Goal: Information Seeking & Learning: Learn about a topic

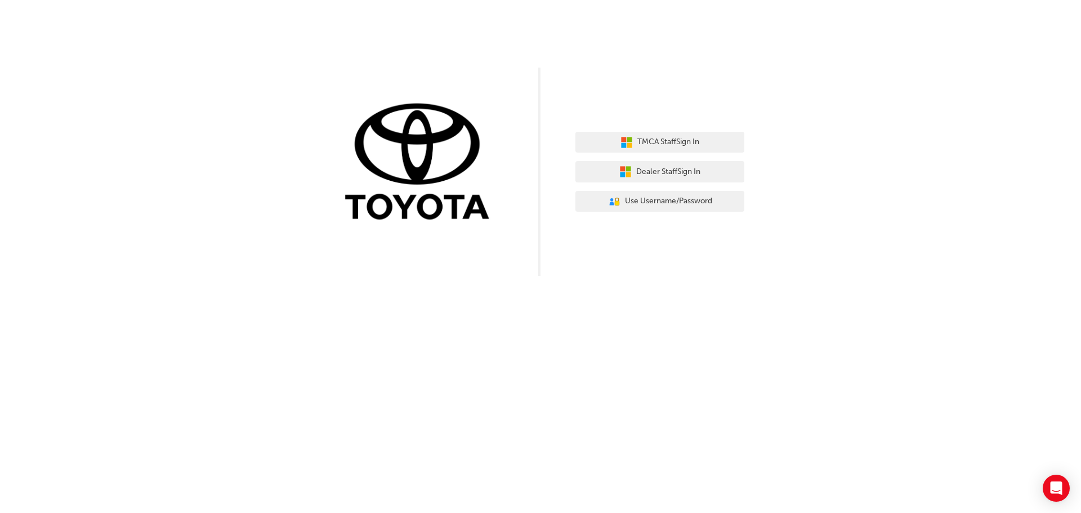
click at [844, 150] on div "TMCA Staff Sign In Dealer Staff Sign In User Authentication Icon - Blue Person,…" at bounding box center [540, 138] width 1081 height 276
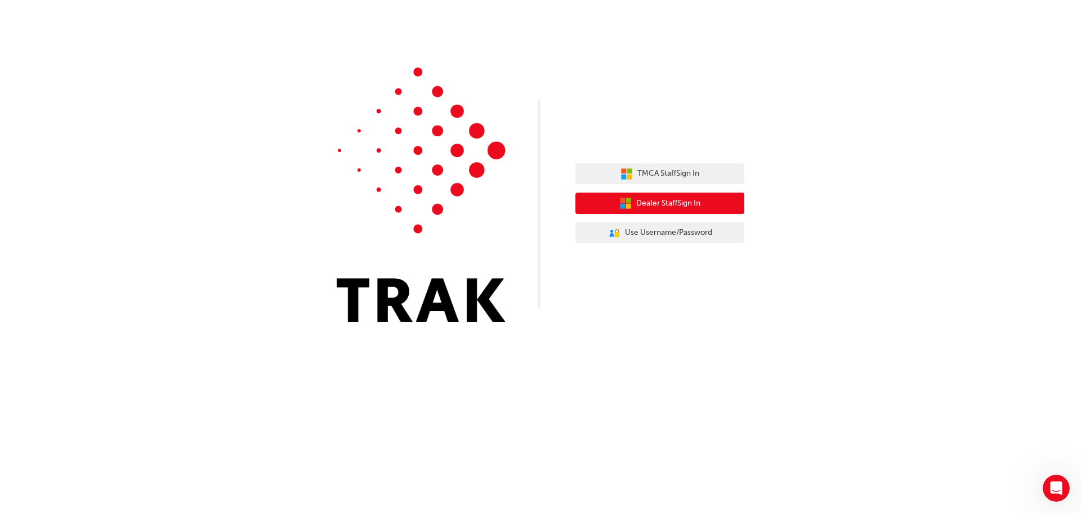
click at [693, 206] on span "Dealer Staff Sign In" at bounding box center [668, 203] width 64 height 13
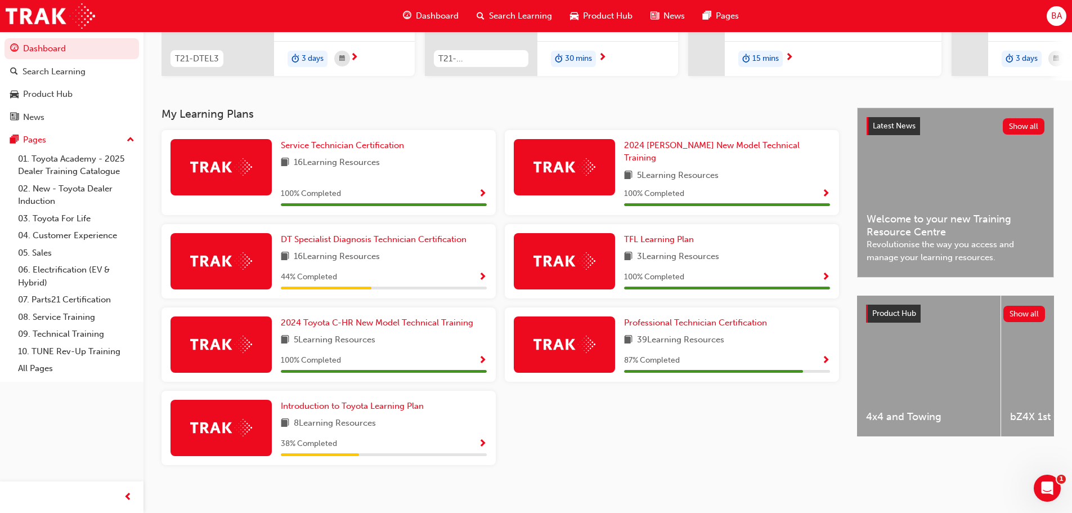
scroll to position [180, 0]
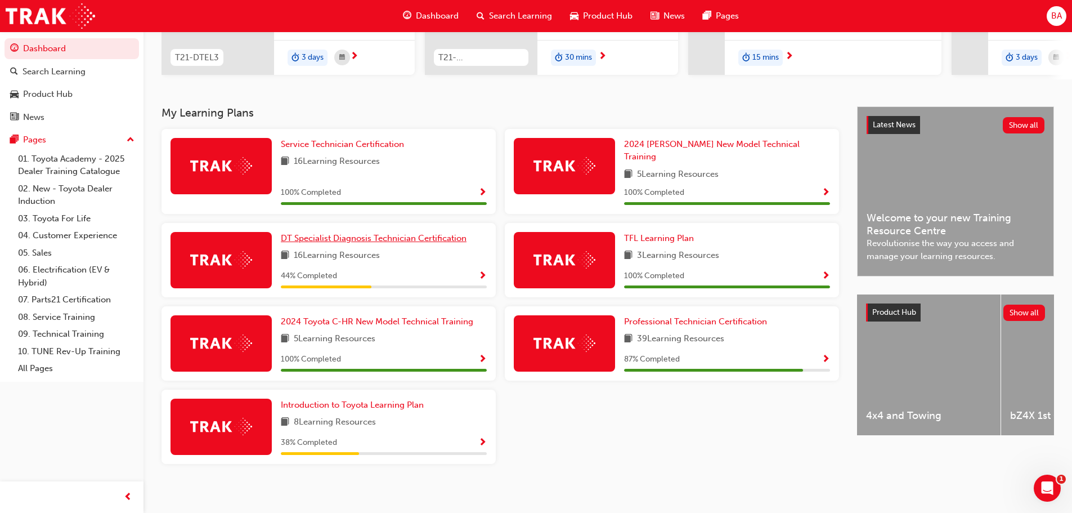
click at [363, 233] on span "DT Specialist Diagnosis Technician Certification" at bounding box center [374, 238] width 186 height 10
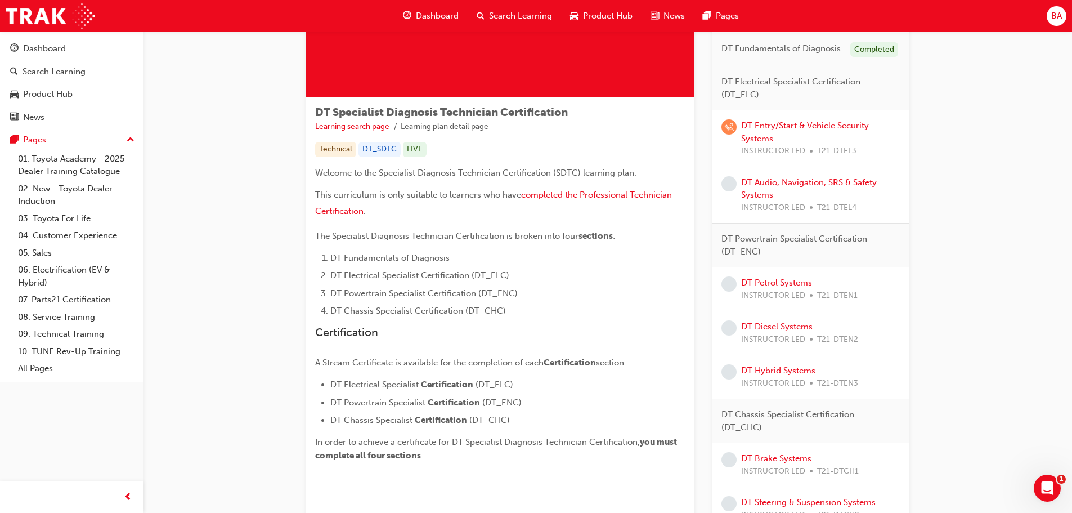
scroll to position [129, 0]
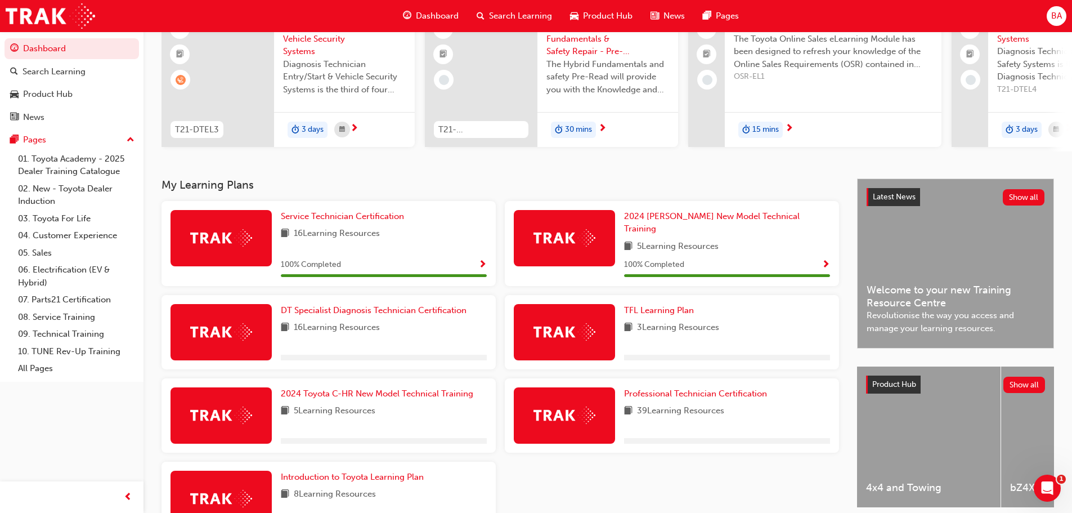
scroll to position [169, 0]
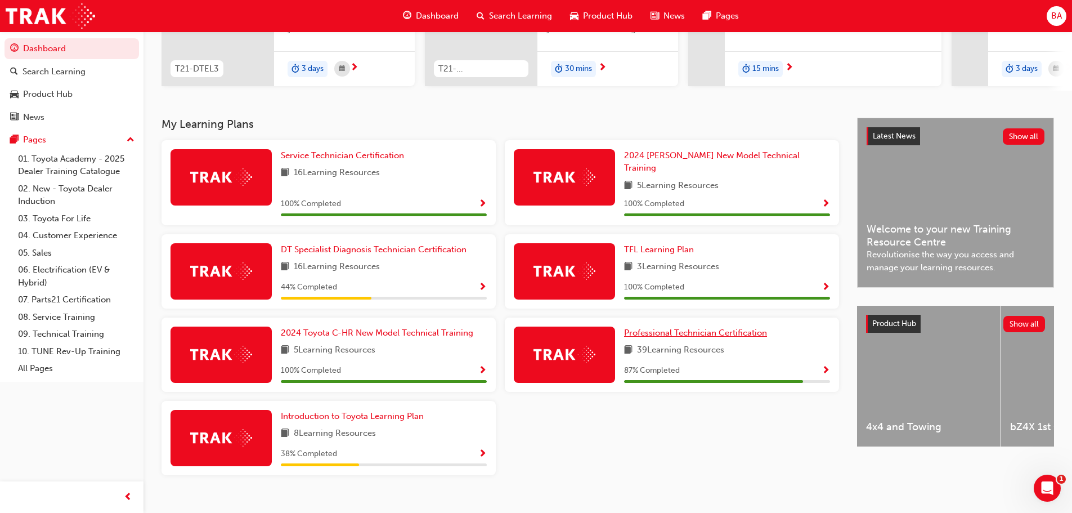
click at [669, 328] on span "Professional Technician Certification" at bounding box center [695, 333] width 143 height 10
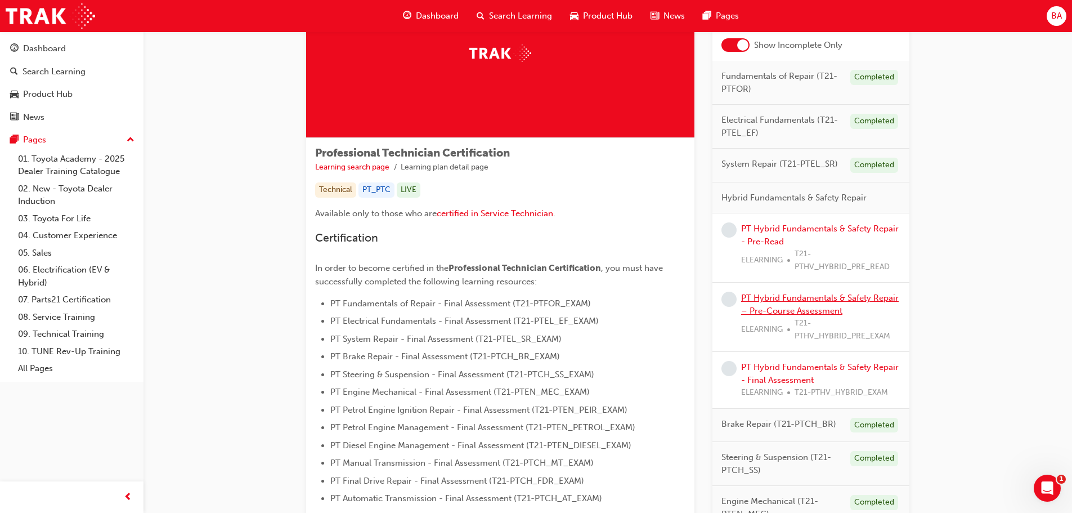
scroll to position [59, 0]
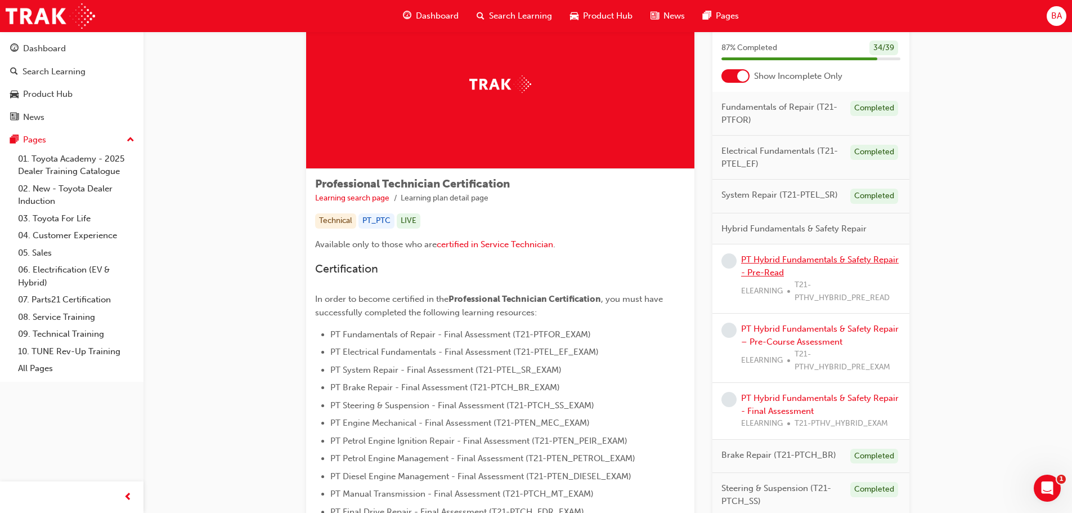
click at [770, 262] on link "PT Hybrid Fundamentals & Safety Repair - Pre-Read" at bounding box center [820, 265] width 158 height 23
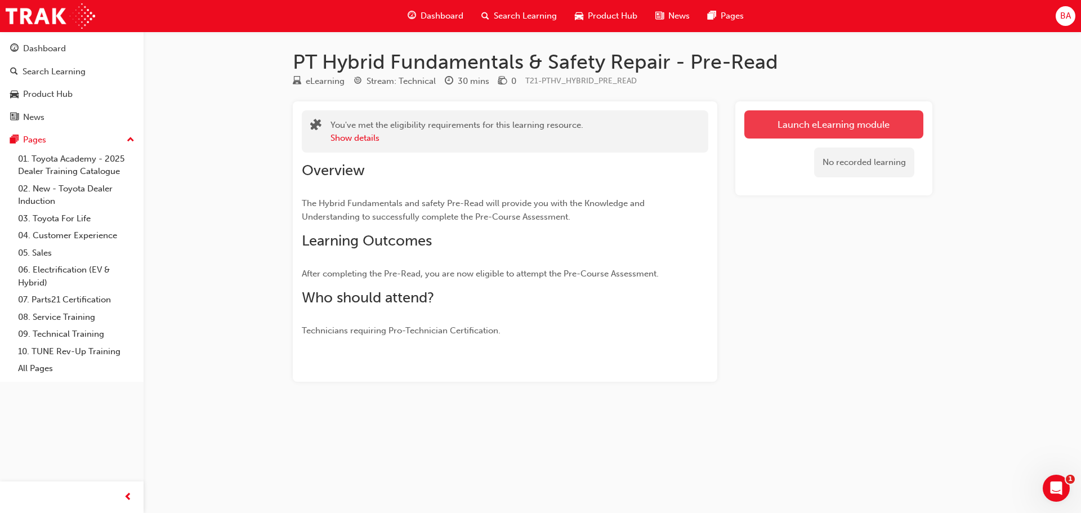
click at [802, 128] on link "Launch eLearning module" at bounding box center [833, 124] width 179 height 28
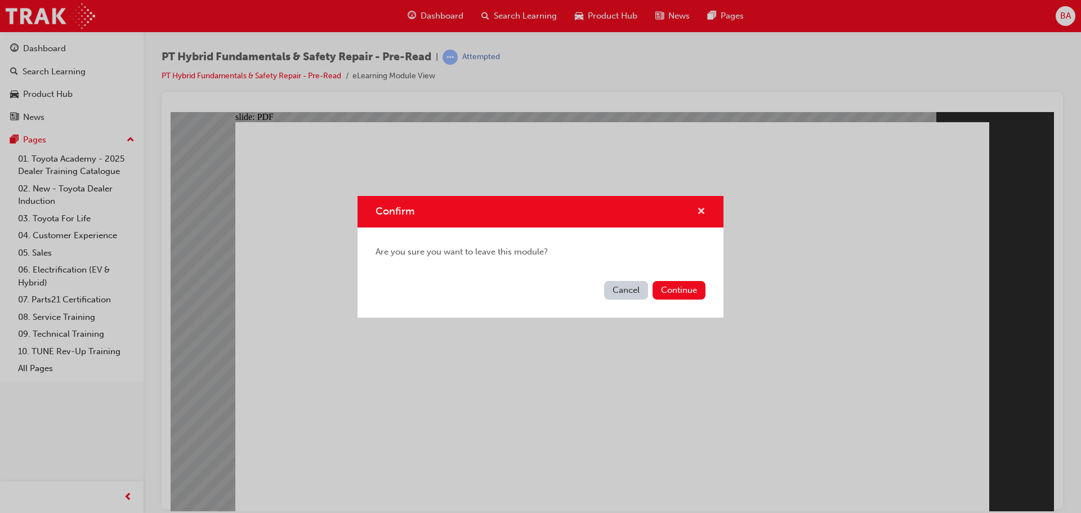
click at [701, 208] on span "cross-icon" at bounding box center [701, 212] width 8 height 10
click at [682, 296] on button "Continue" at bounding box center [678, 290] width 53 height 19
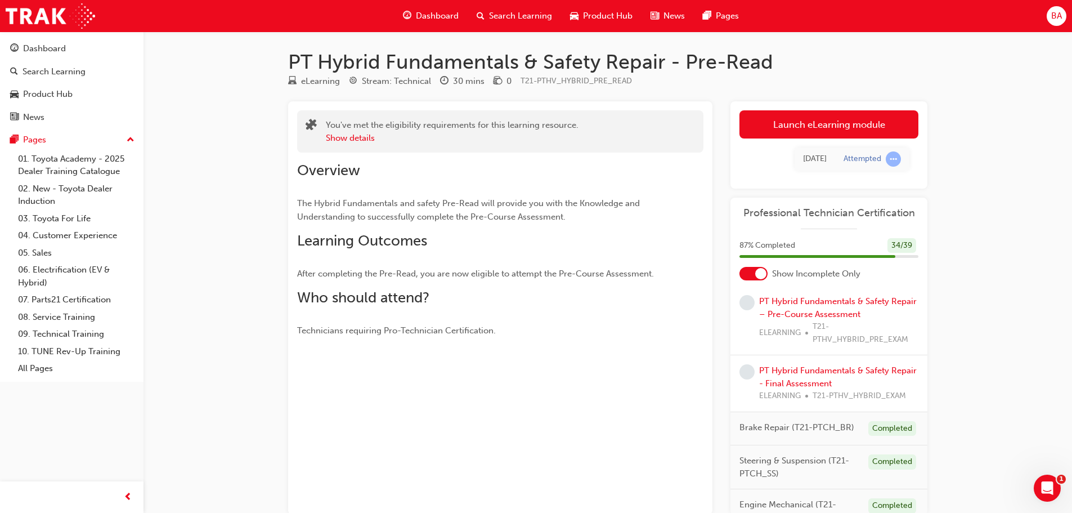
scroll to position [169, 0]
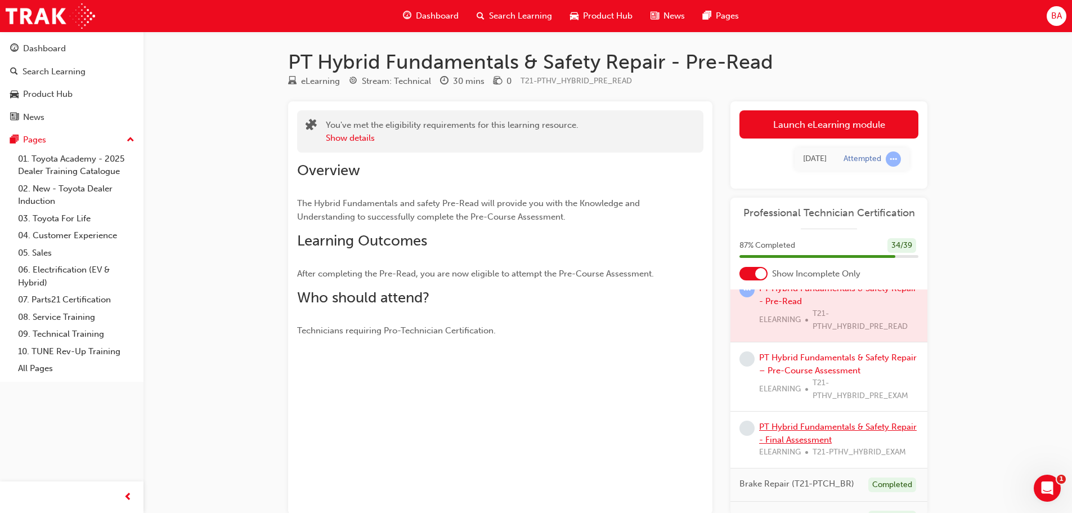
click at [814, 433] on link "PT Hybrid Fundamentals & Safety Repair - Final Assessment" at bounding box center [838, 433] width 158 height 23
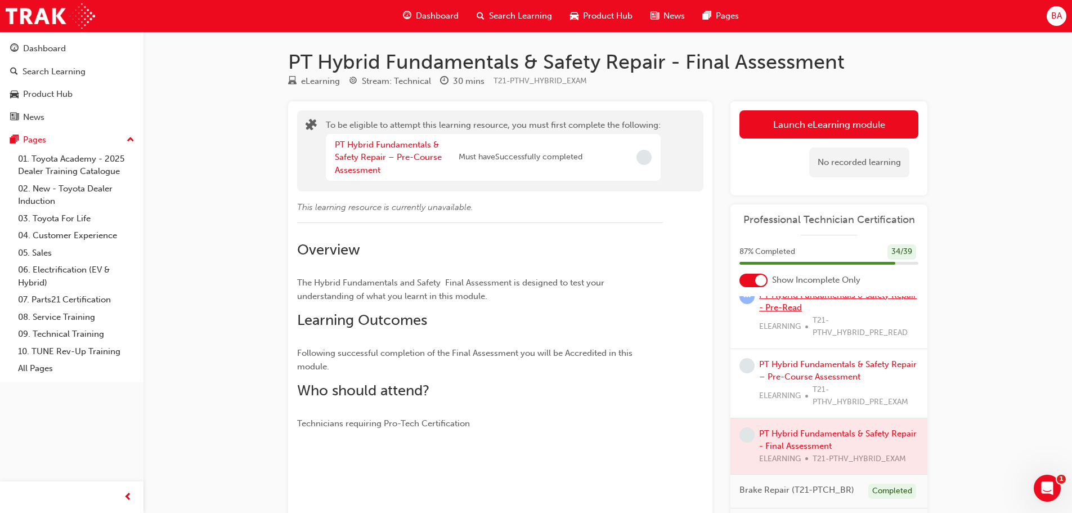
click at [803, 313] on link "PT Hybrid Fundamentals & Safety Repair - Pre-Read" at bounding box center [838, 301] width 158 height 23
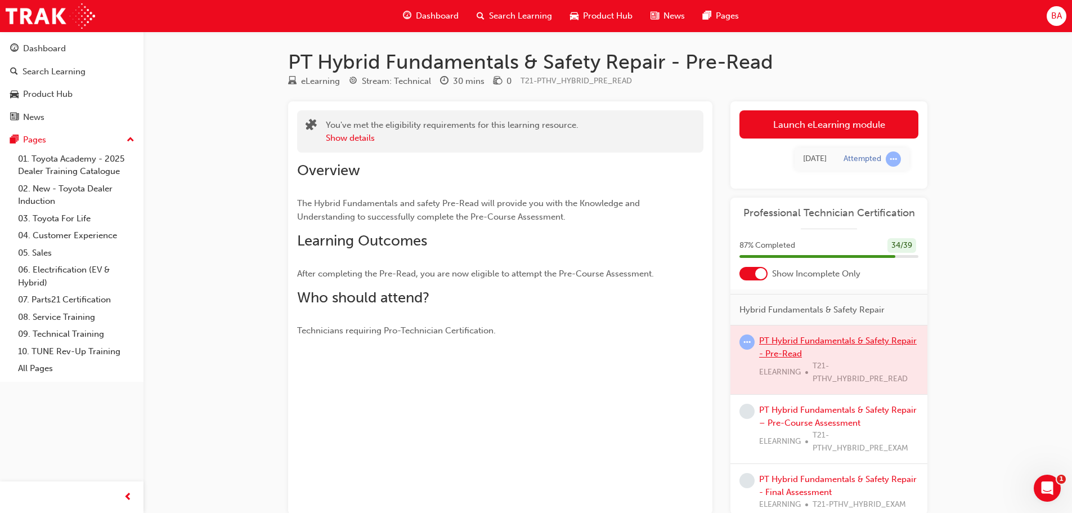
scroll to position [113, 0]
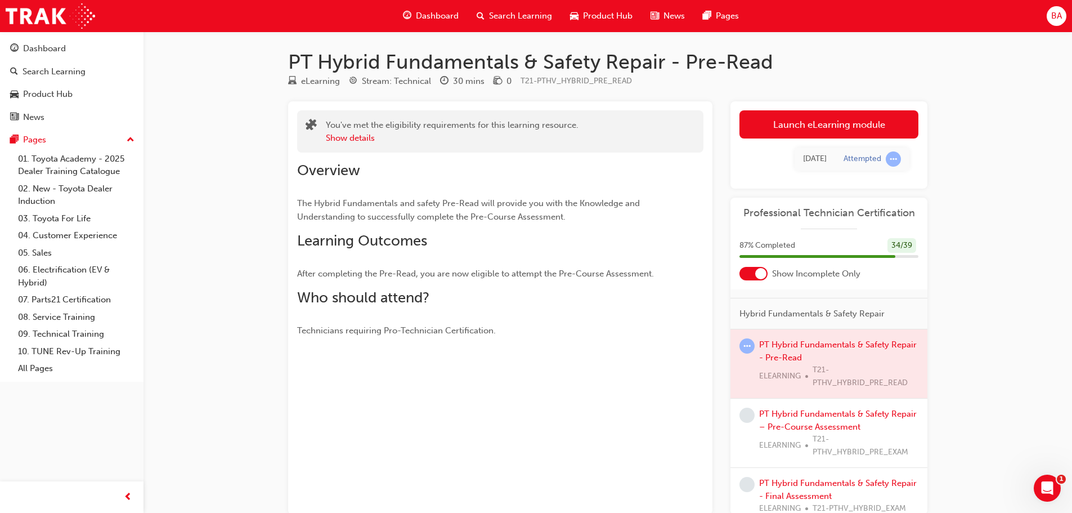
click at [830, 355] on div at bounding box center [829, 363] width 197 height 69
click at [795, 355] on div at bounding box center [829, 363] width 197 height 69
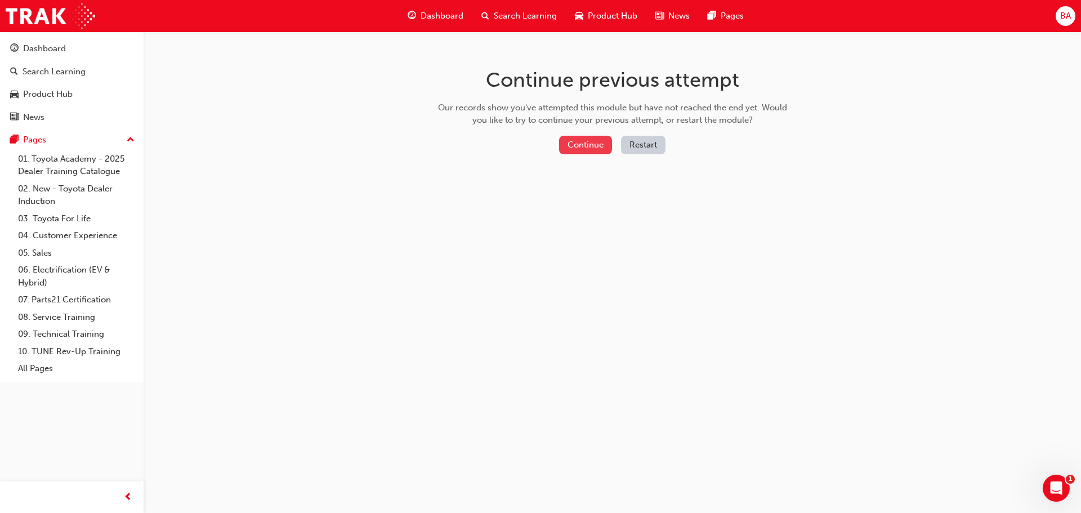
click at [594, 144] on button "Continue" at bounding box center [585, 145] width 53 height 19
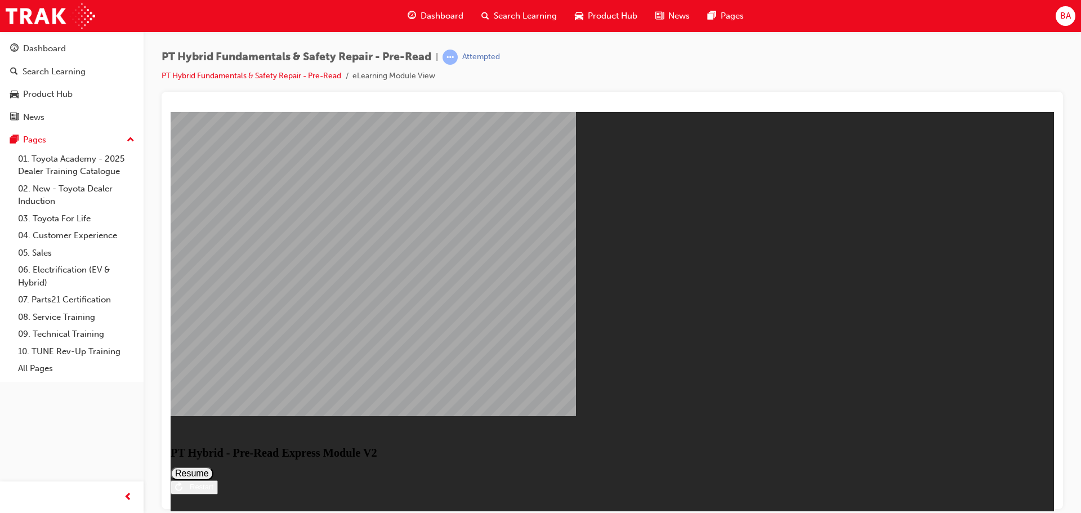
click at [213, 466] on button "Resume" at bounding box center [192, 473] width 43 height 14
